Goal: Navigation & Orientation: Find specific page/section

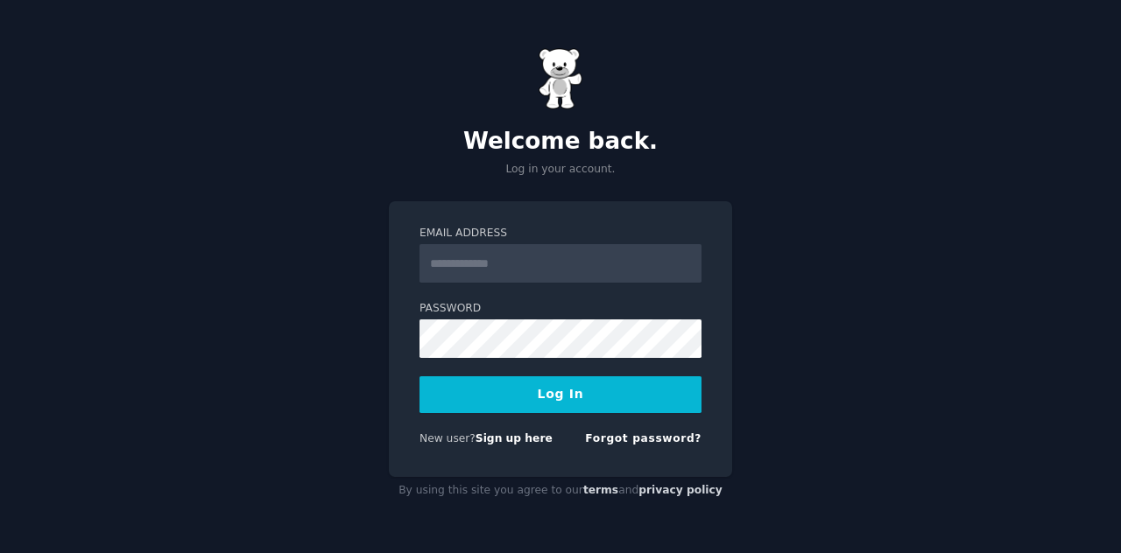
click at [496, 264] on input "Email Address" at bounding box center [560, 263] width 282 height 39
type input "**********"
click at [621, 437] on link "Forgot password?" at bounding box center [643, 438] width 116 height 12
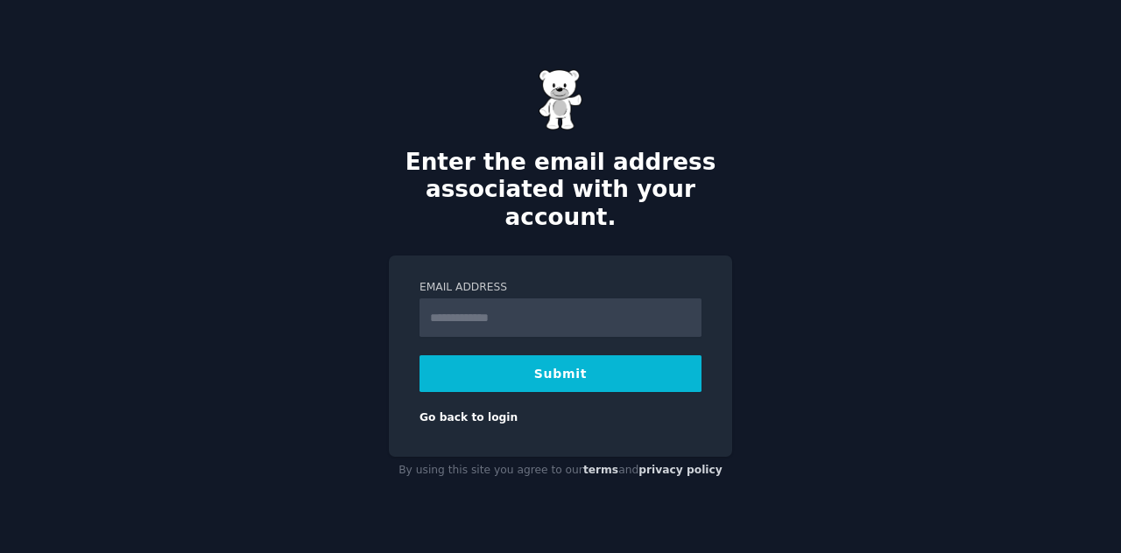
click at [508, 457] on div "By using this site you agree to our terms and privacy policy" at bounding box center [560, 471] width 343 height 28
click at [489, 411] on link "Go back to login" at bounding box center [468, 417] width 98 height 12
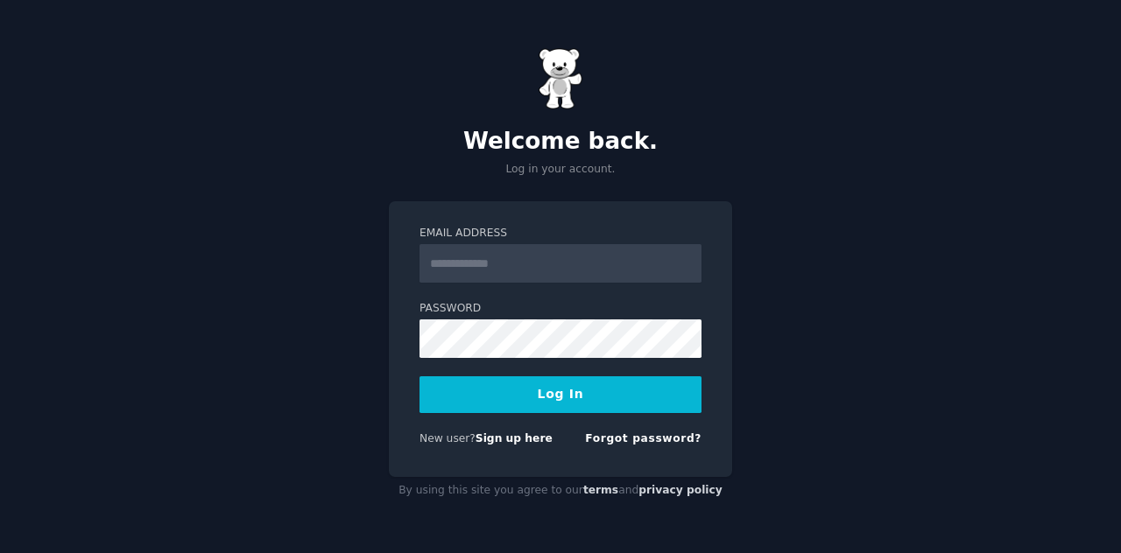
click at [503, 251] on input "Email Address" at bounding box center [560, 263] width 282 height 39
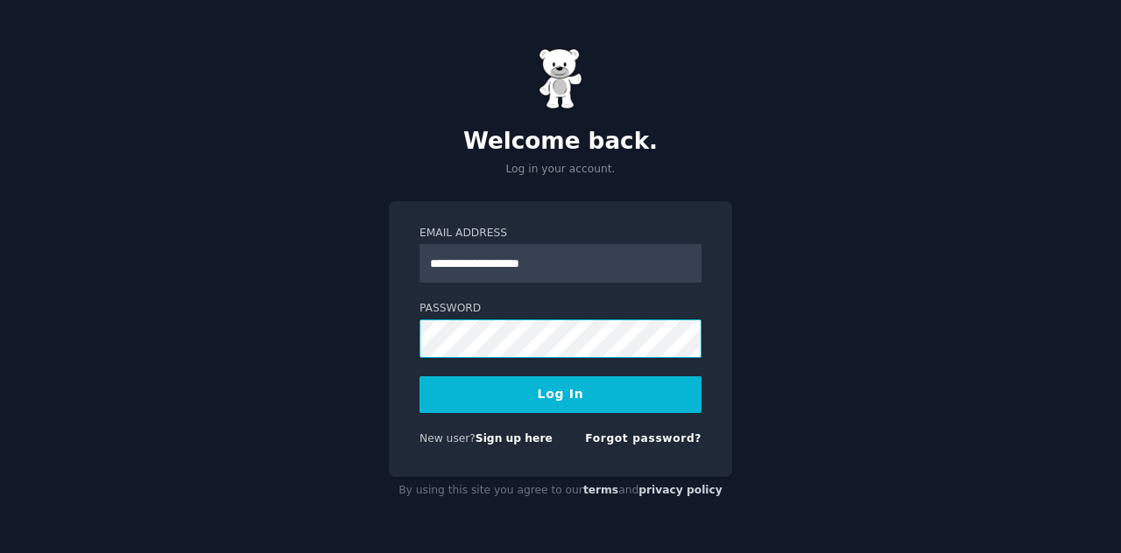
type input "**********"
click at [558, 405] on button "Log In" at bounding box center [560, 394] width 282 height 37
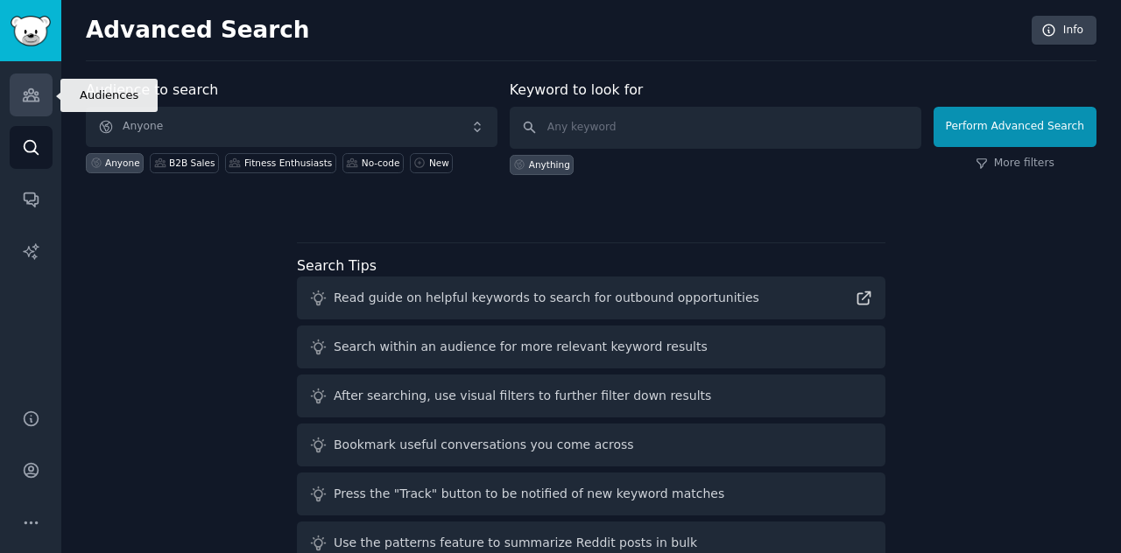
click at [44, 75] on link "Audiences" at bounding box center [31, 95] width 43 height 43
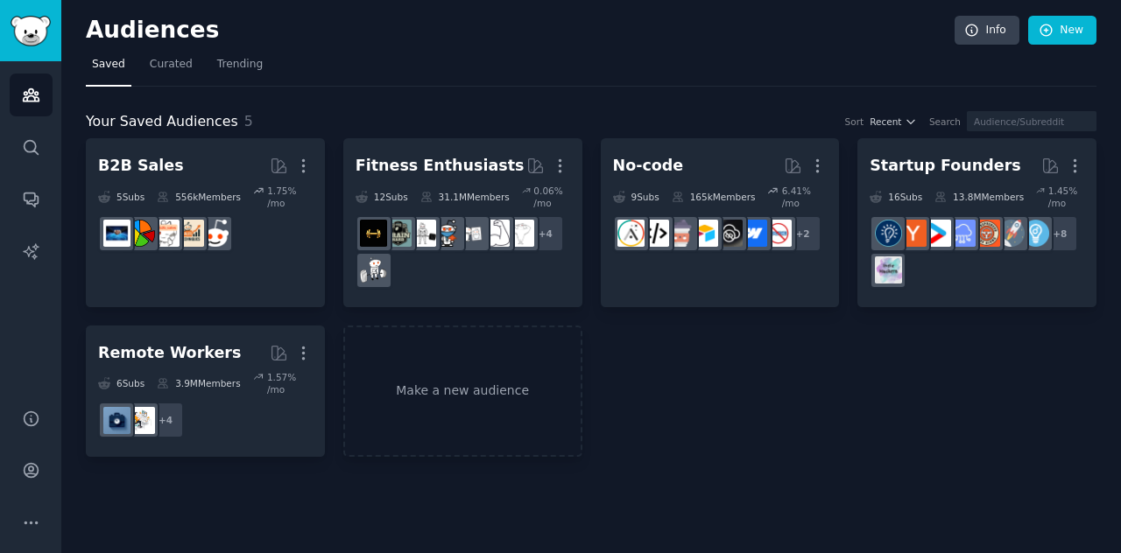
click at [625, 362] on div "B2B Sales More 5 Sub s 556k Members 1.75 % /mo Fitness Enthusiasts More 12 Sub …" at bounding box center [591, 297] width 1010 height 319
click at [151, 67] on span "Curated" at bounding box center [171, 65] width 43 height 16
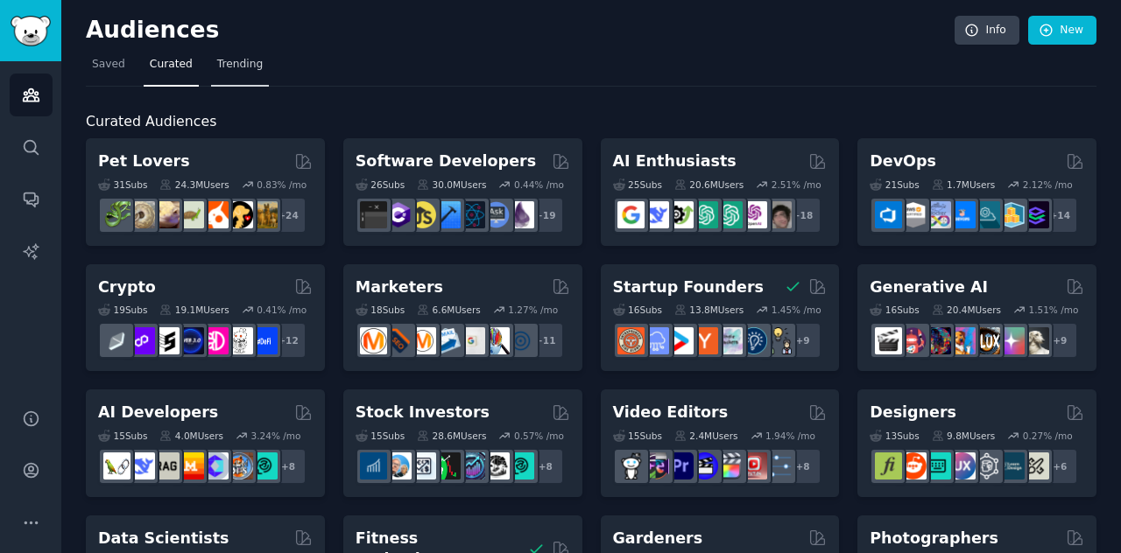
click at [233, 82] on link "Trending" at bounding box center [240, 69] width 58 height 36
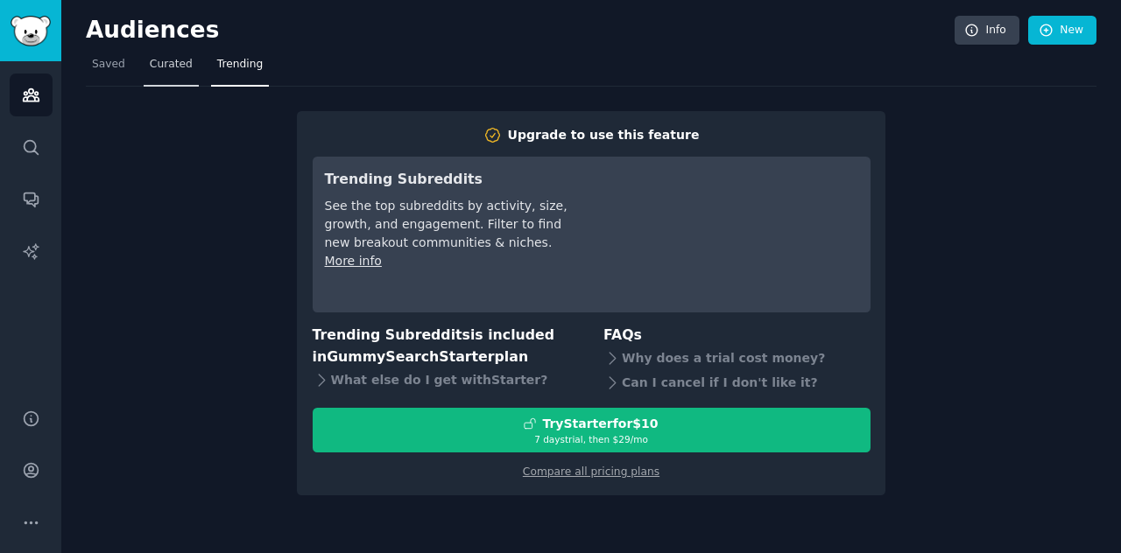
click at [152, 62] on span "Curated" at bounding box center [171, 65] width 43 height 16
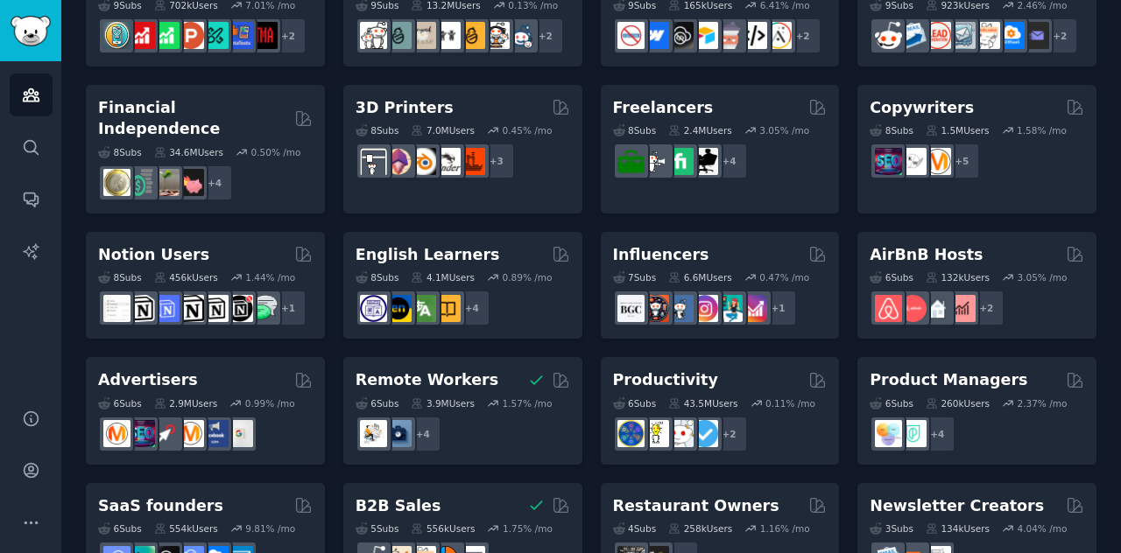
scroll to position [847, 0]
